Goal: Transaction & Acquisition: Purchase product/service

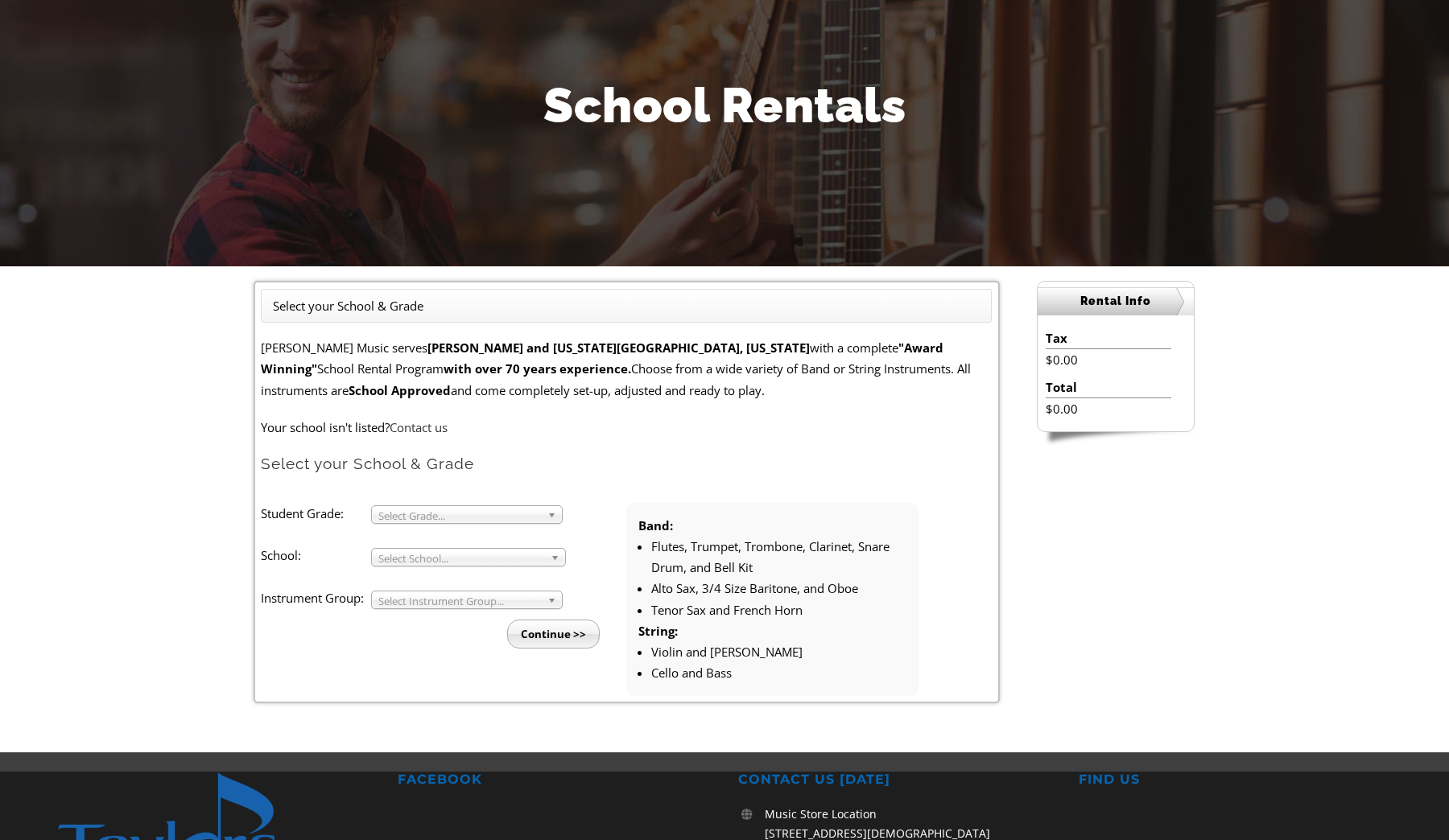
scroll to position [180, 0]
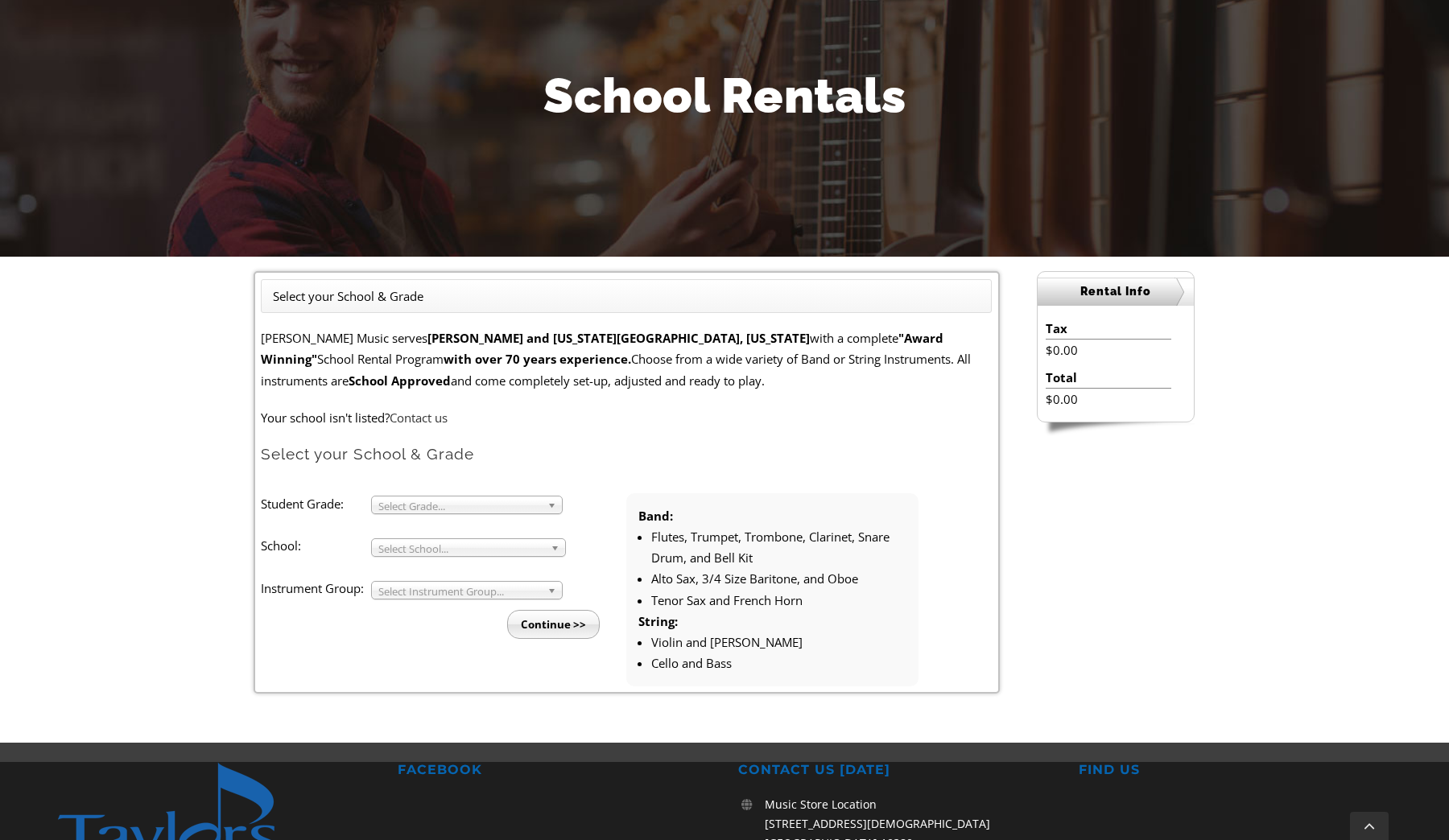
click at [470, 506] on span "Select Grade..." at bounding box center [459, 505] width 162 height 19
click at [454, 585] on li "6" at bounding box center [471, 584] width 173 height 20
click at [460, 547] on span "Select School..." at bounding box center [461, 548] width 166 height 19
type input "Mars"
click at [442, 617] on li "Mars h Creek Sixth Grade" at bounding box center [473, 614] width 177 height 20
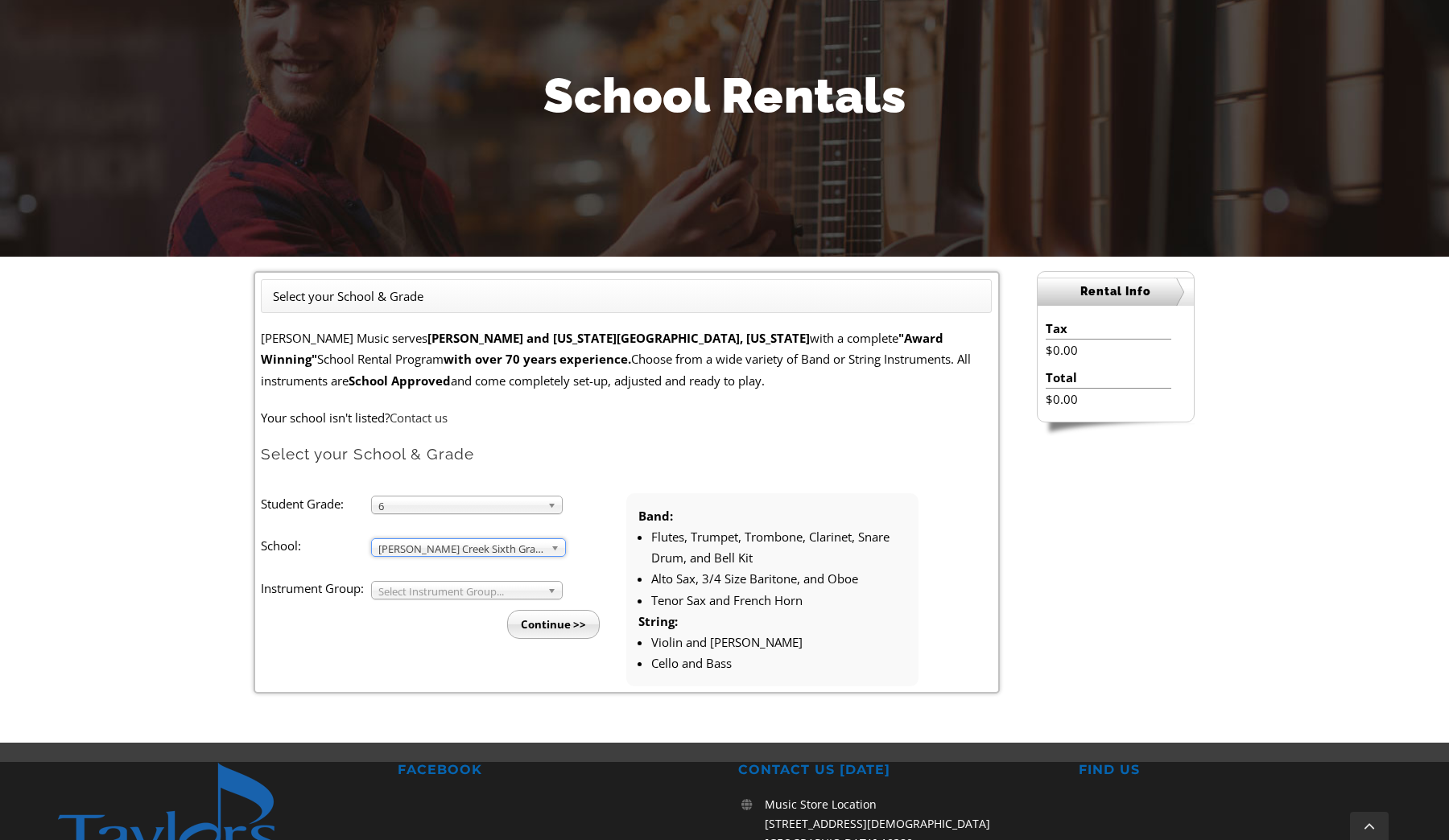
click at [461, 588] on span "Select Instrument Group..." at bounding box center [459, 591] width 162 height 19
click at [451, 612] on li "Band" at bounding box center [471, 609] width 173 height 20
click at [548, 629] on input "Continue >>" at bounding box center [554, 624] width 93 height 29
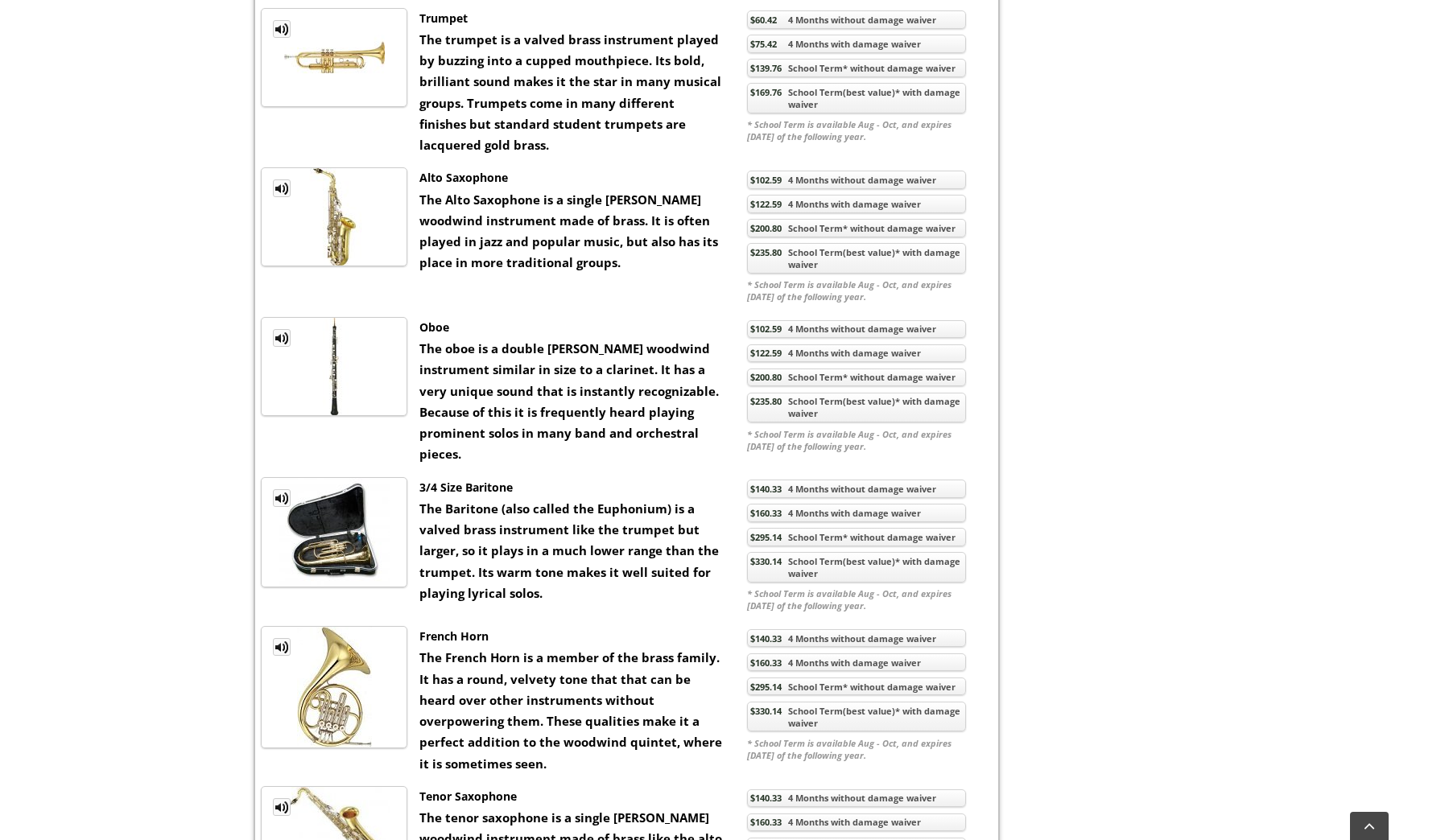
scroll to position [1276, 0]
click at [909, 556] on link "$330.14 School Term(best value)* with damage waiver" at bounding box center [856, 566] width 219 height 31
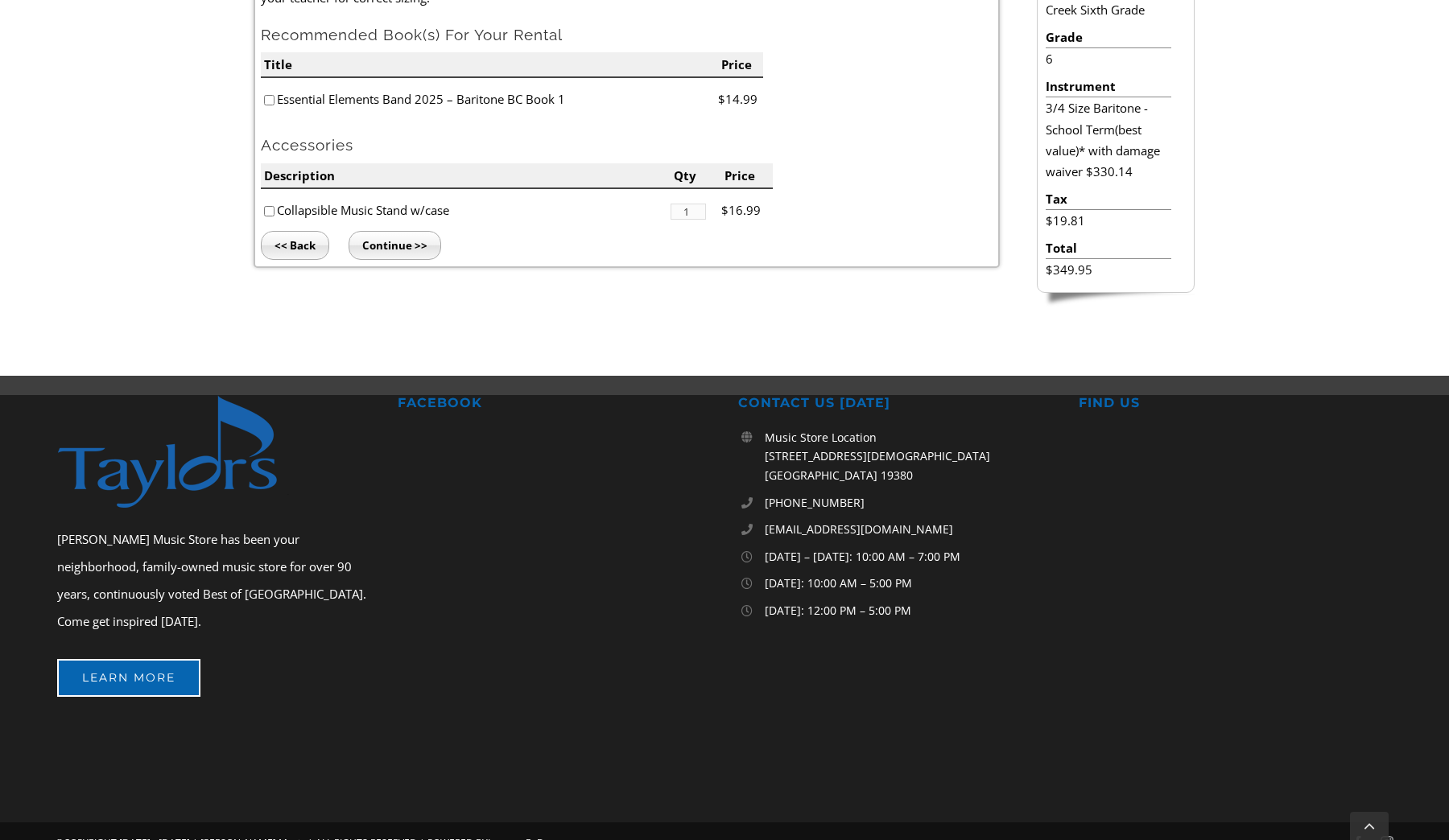
scroll to position [564, 0]
